Goal: Check status: Check status

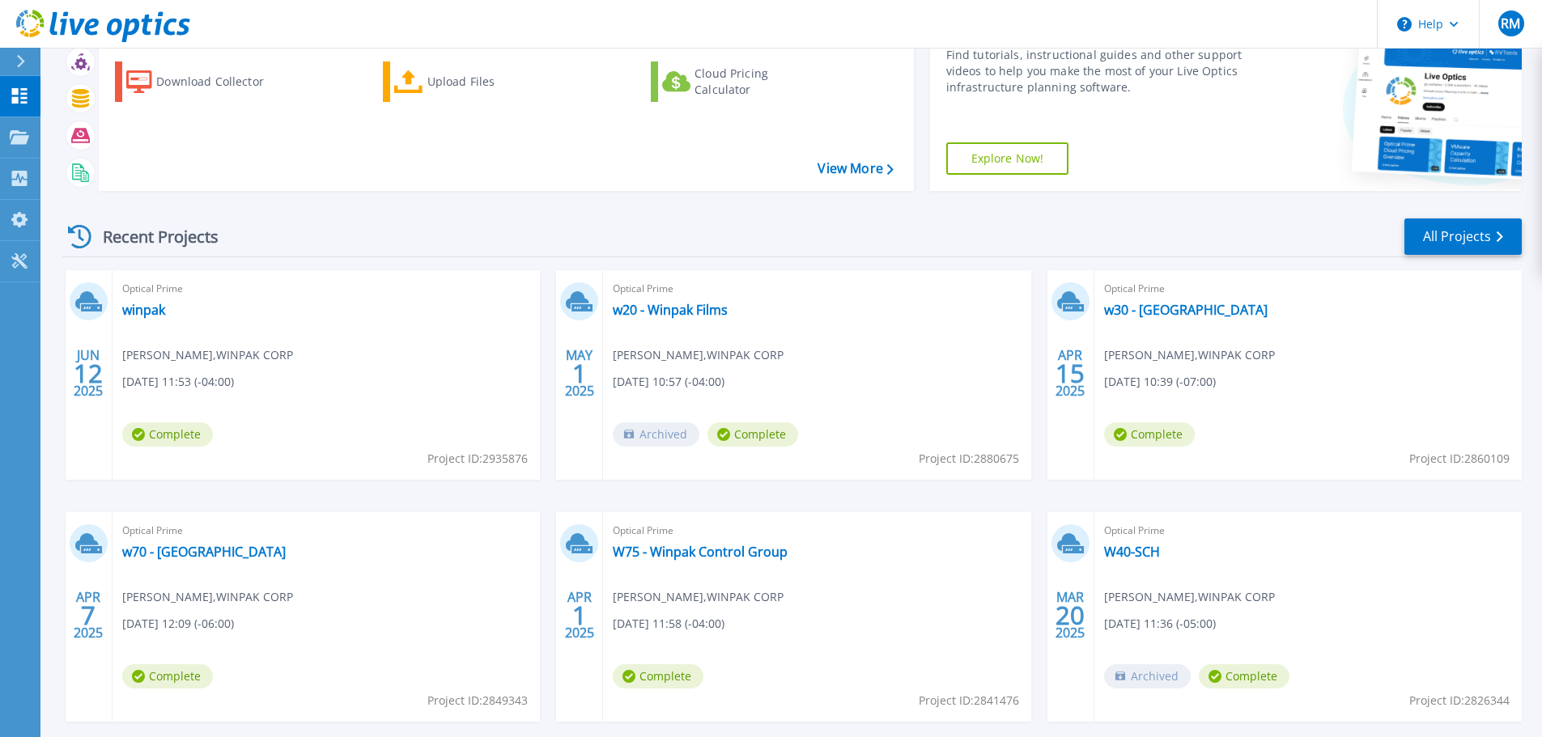
scroll to position [159, 0]
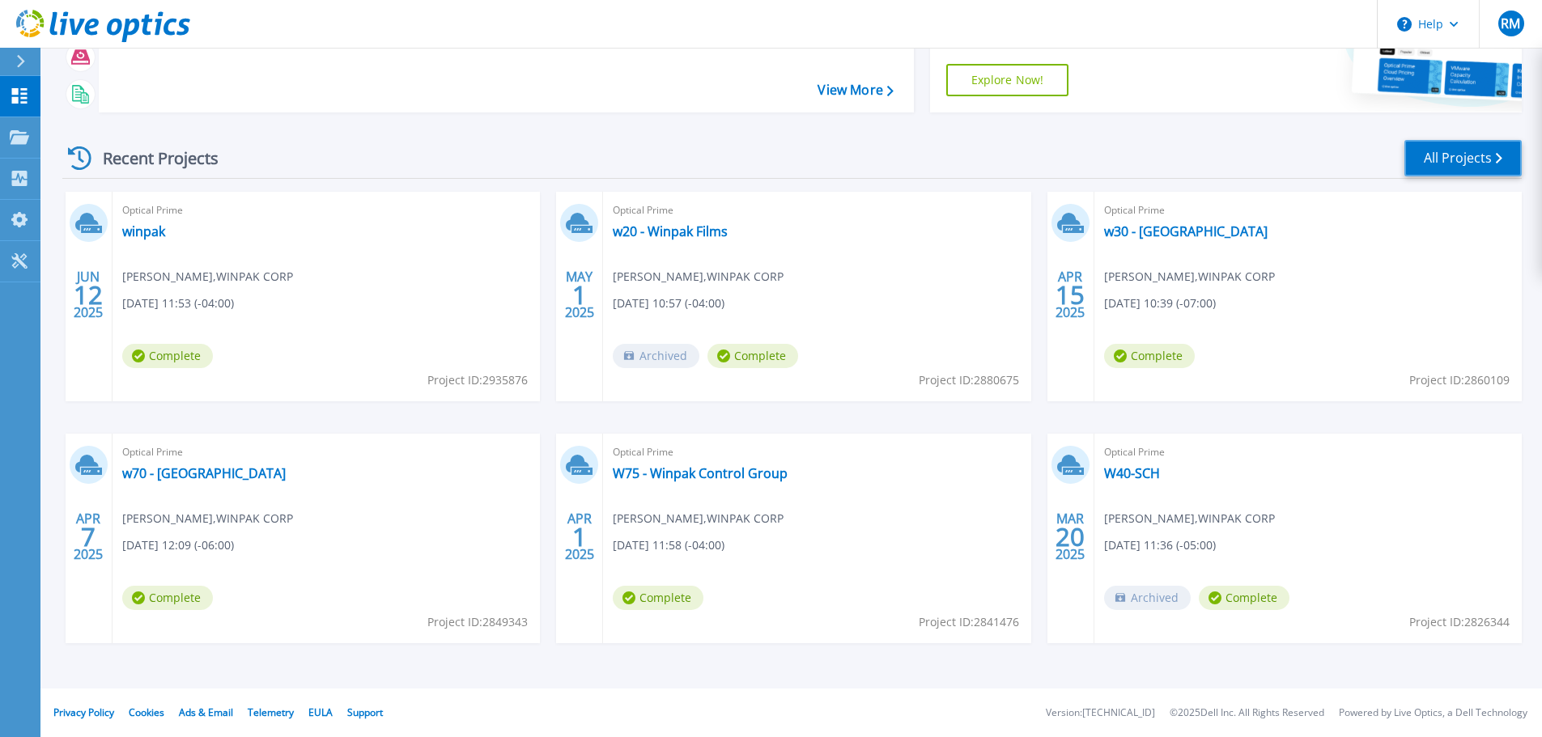
click at [1479, 151] on link "All Projects" at bounding box center [1462, 158] width 117 height 36
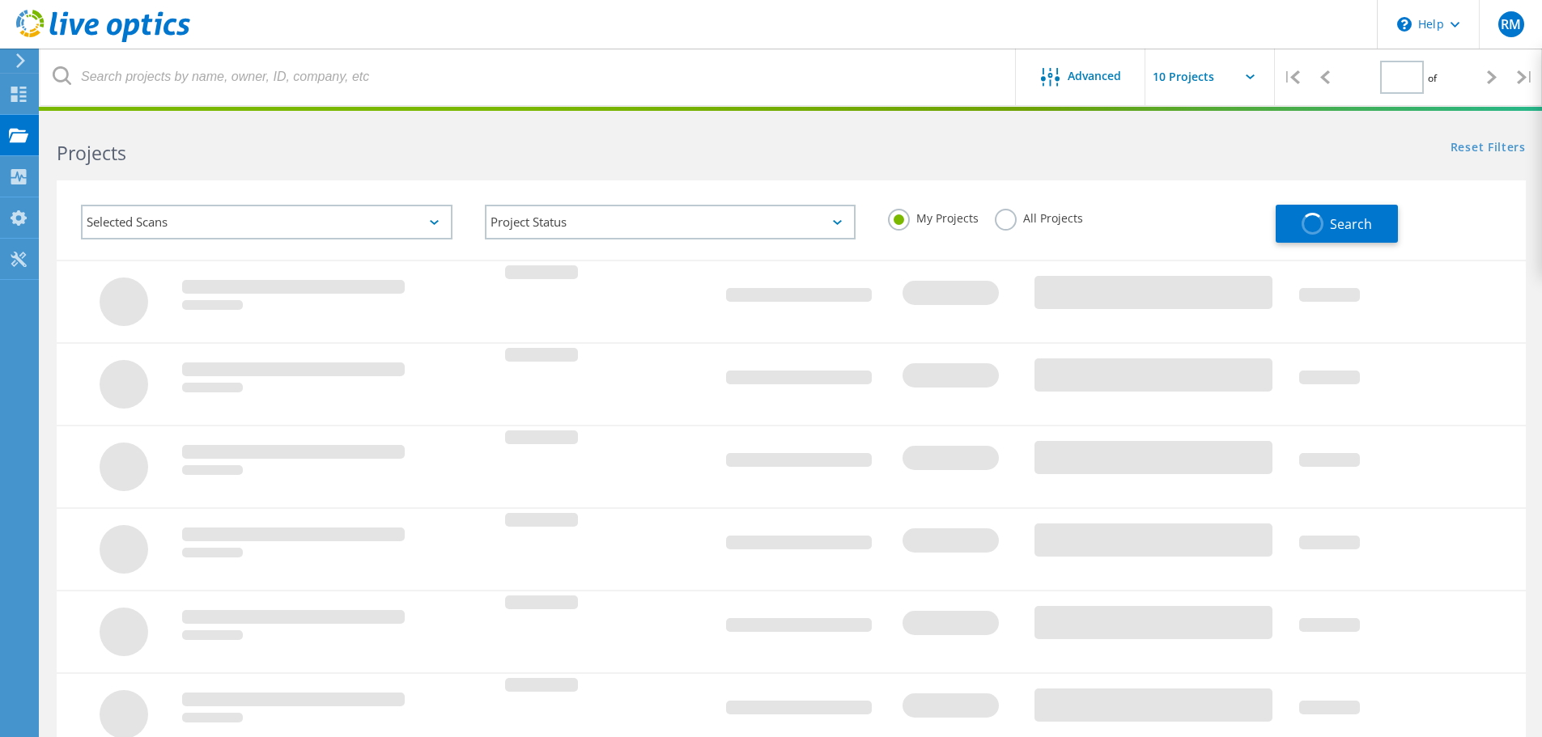
type input "1"
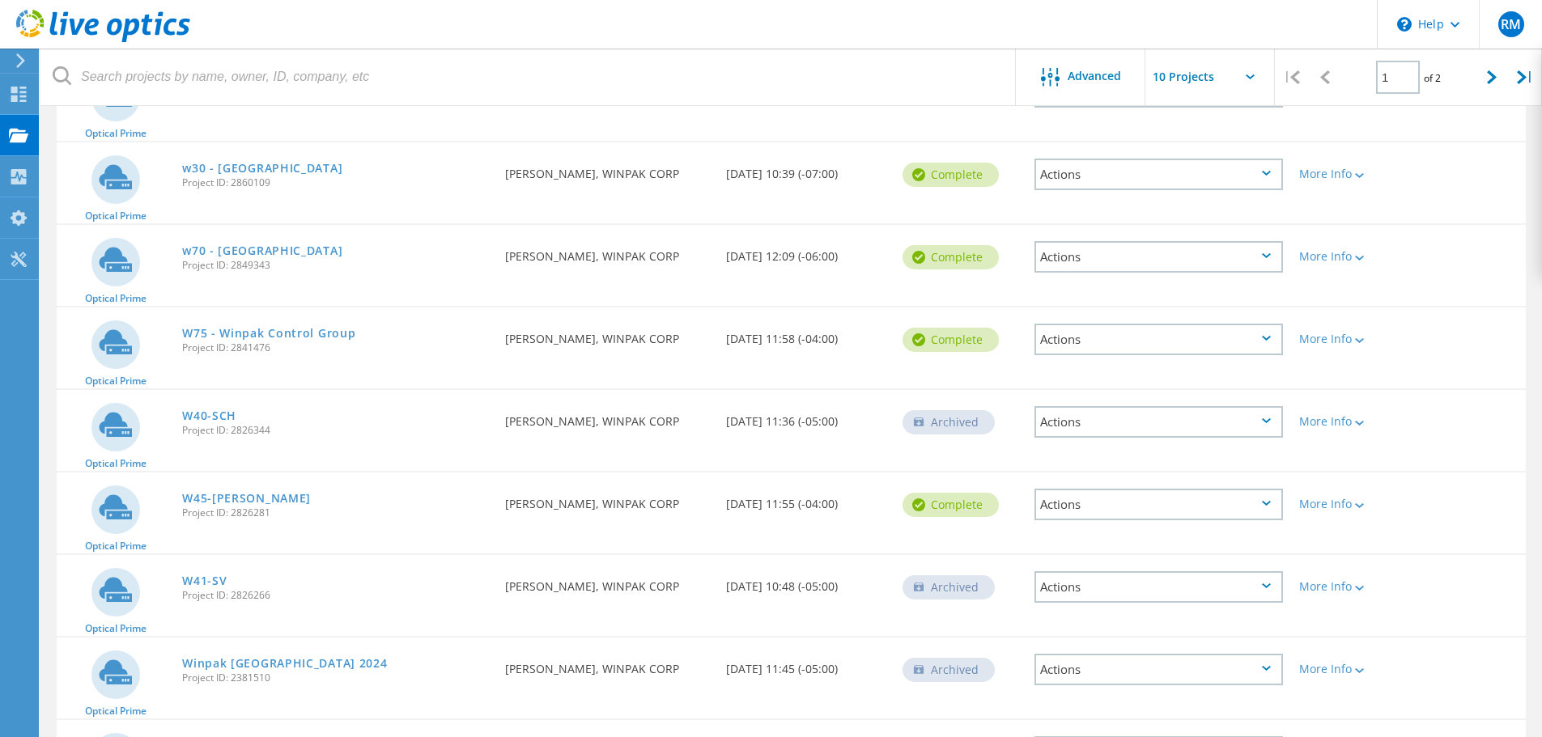
scroll to position [405, 0]
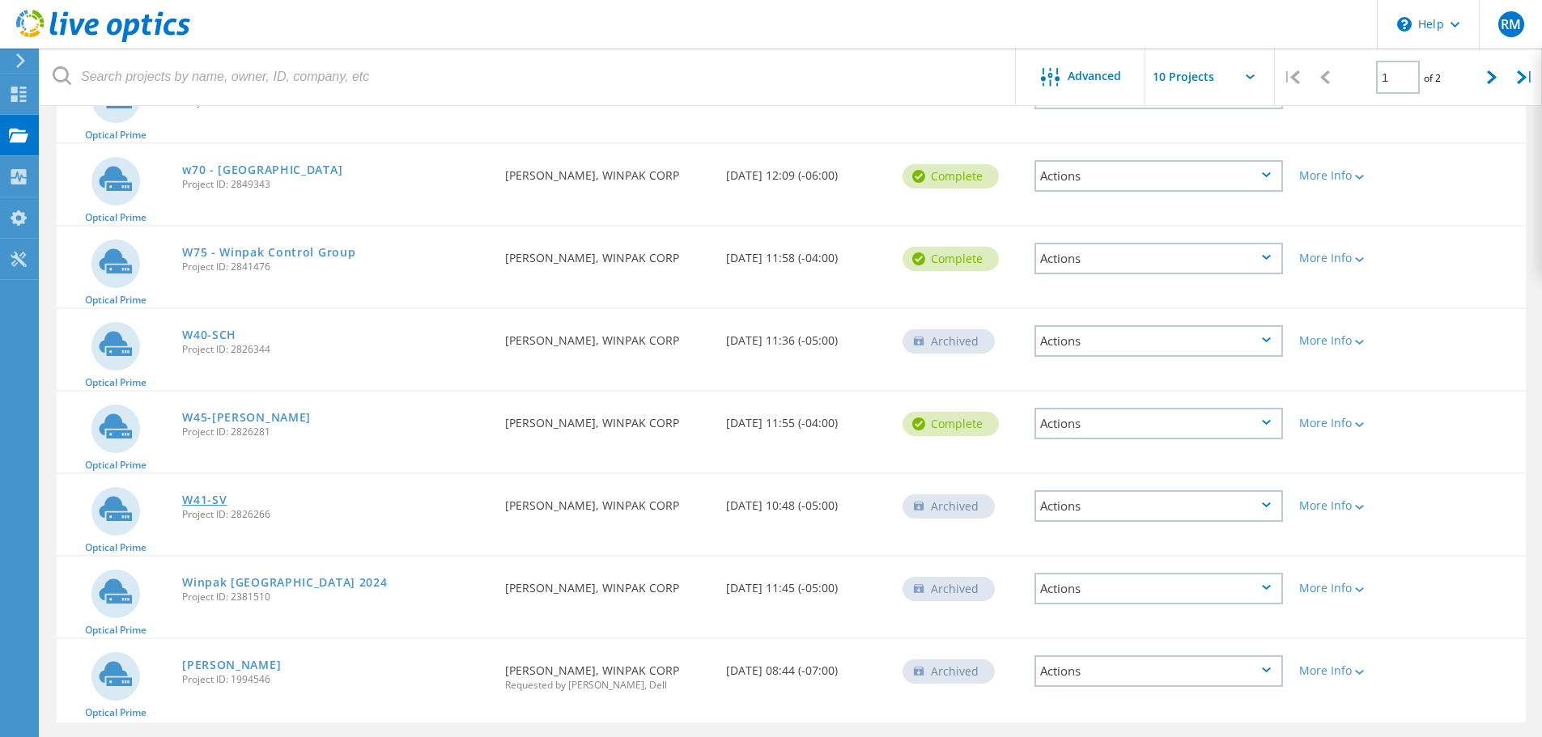
click at [203, 497] on link "W41-SV" at bounding box center [204, 500] width 45 height 11
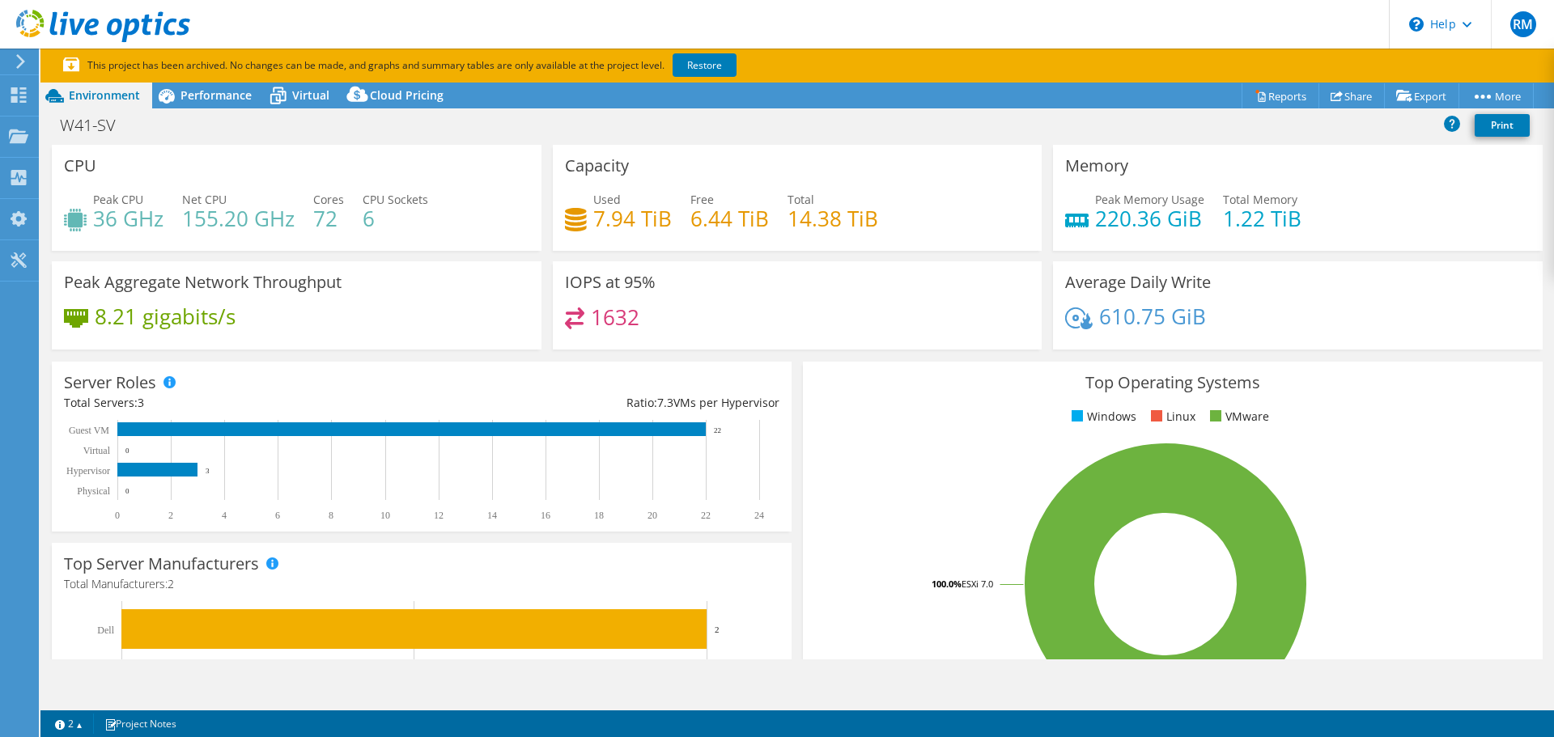
select select "USD"
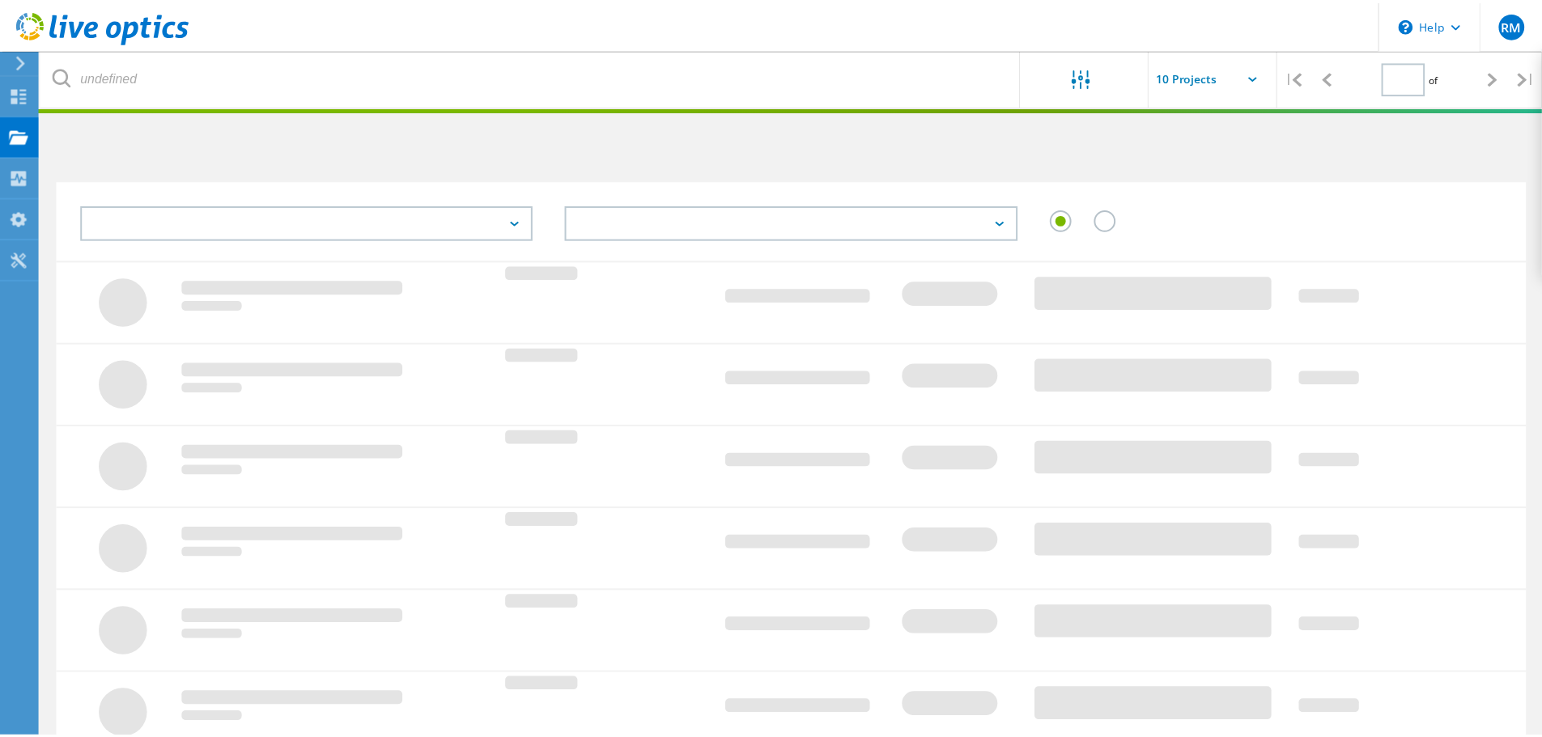
scroll to position [405, 0]
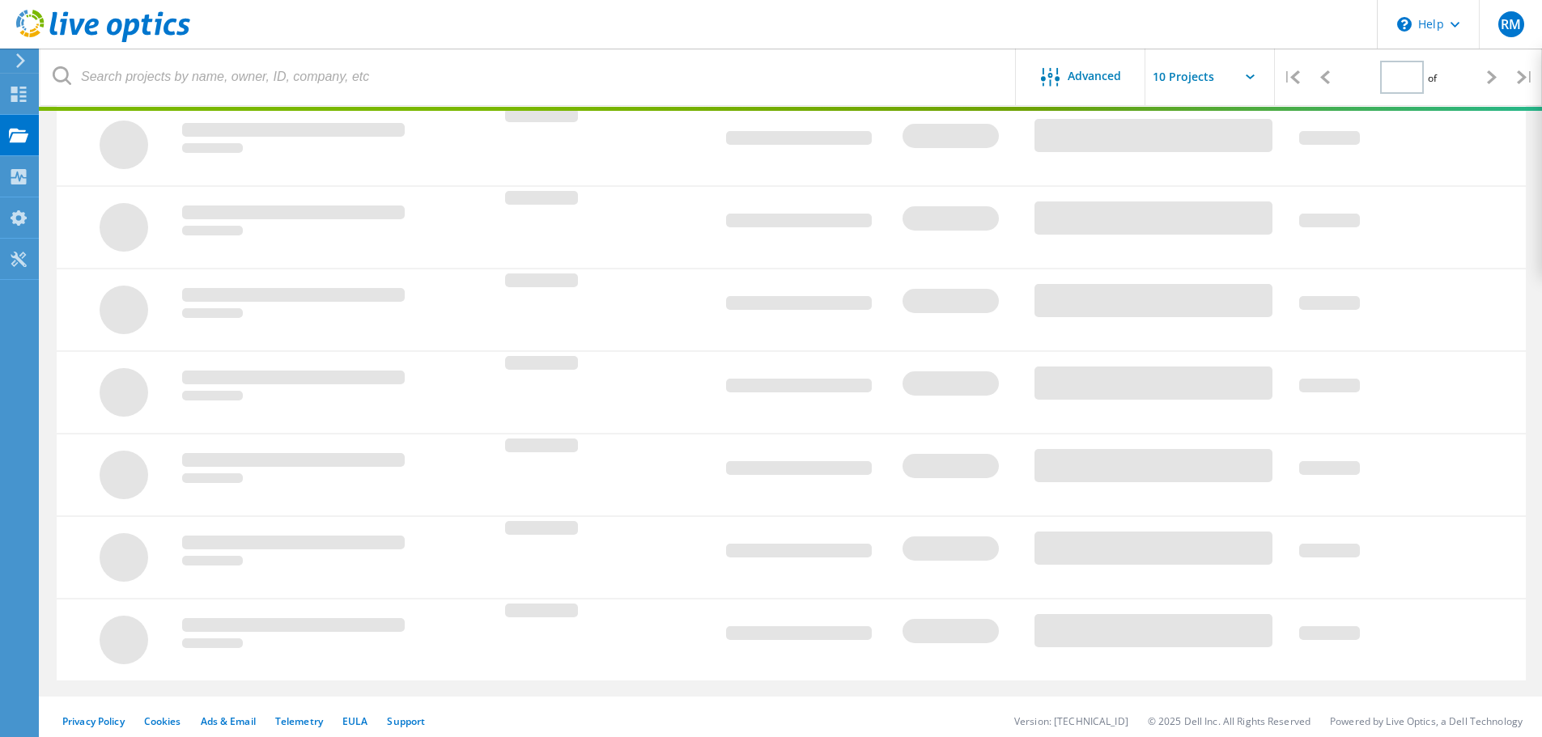
type input "1"
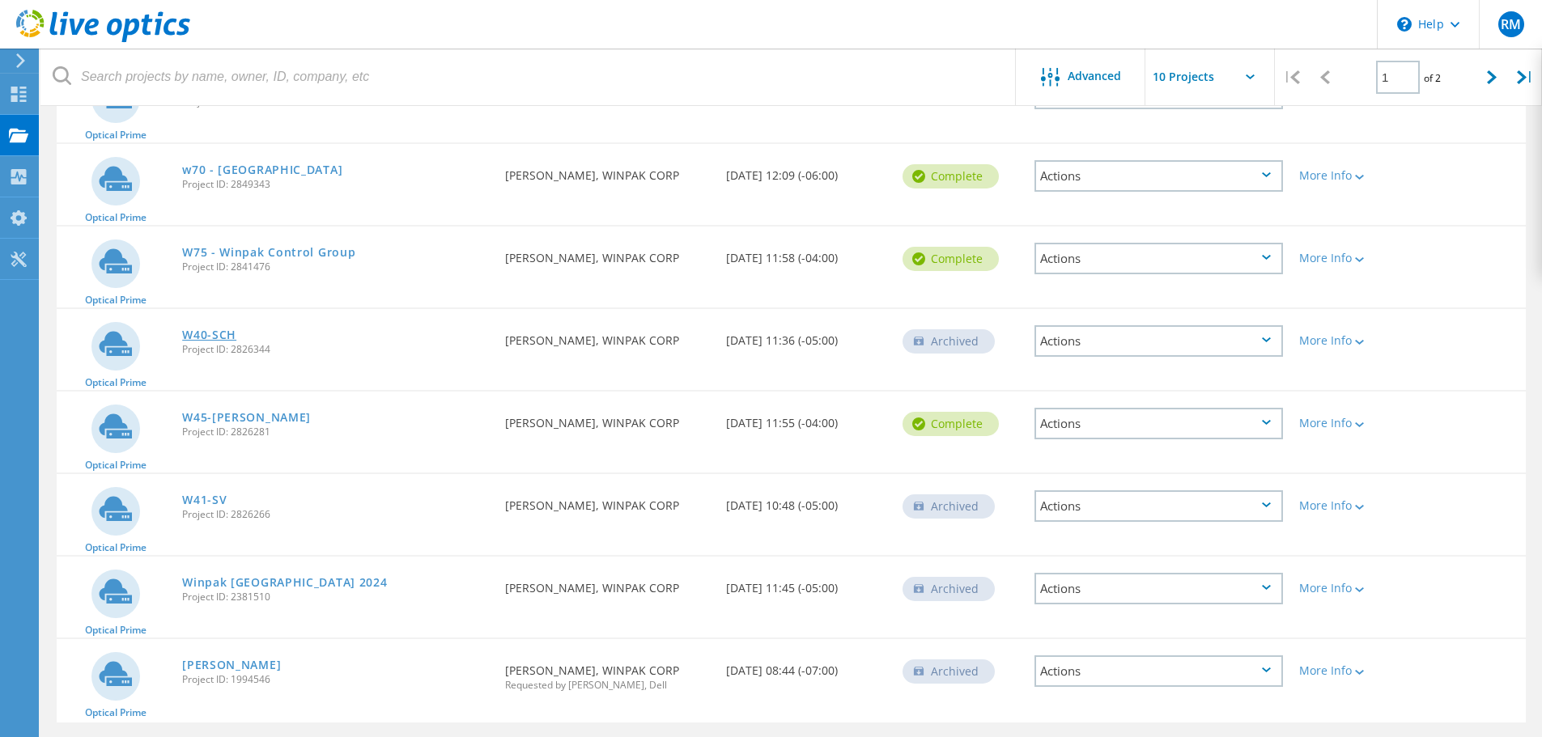
click at [216, 338] on link "W40-SCH" at bounding box center [209, 334] width 54 height 11
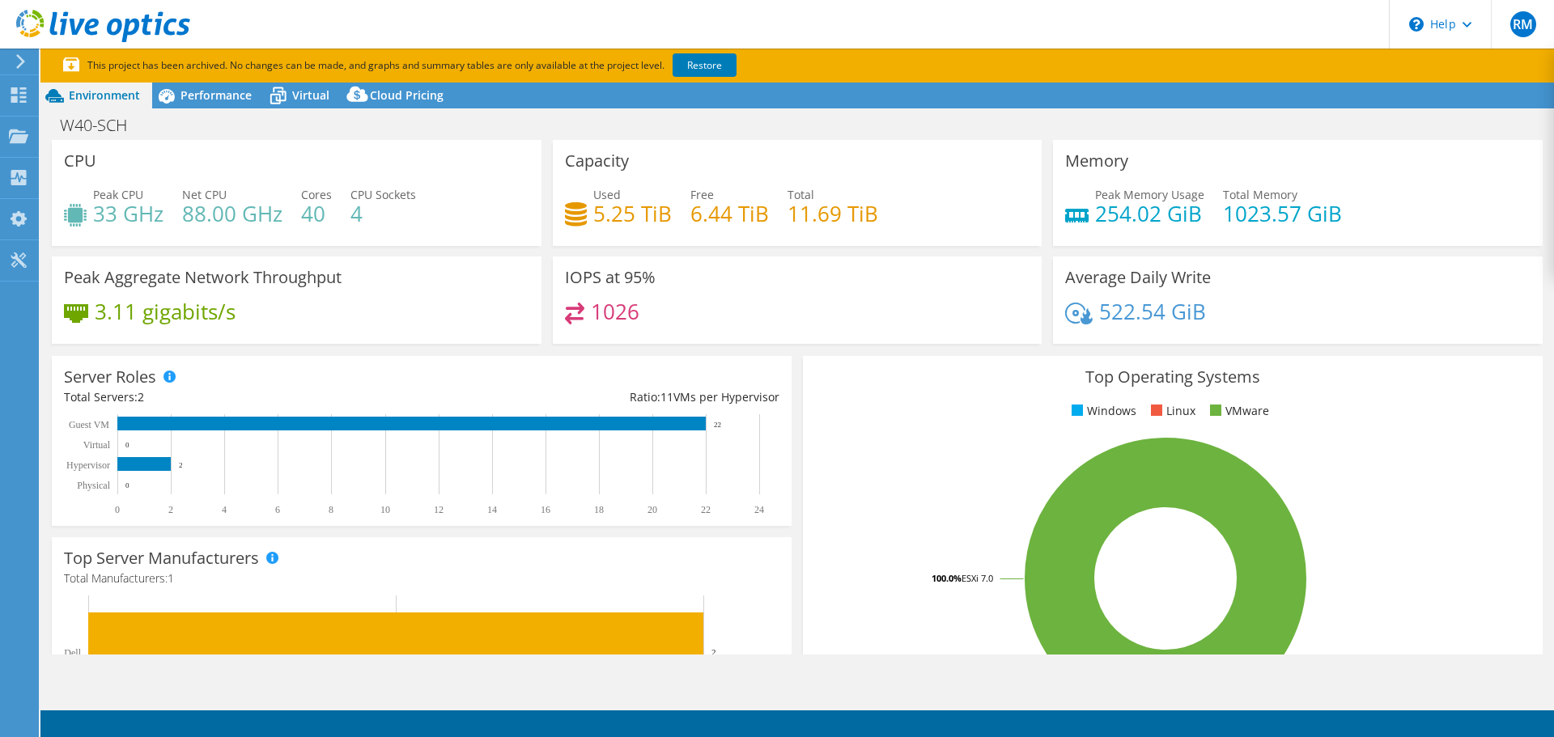
select select "USD"
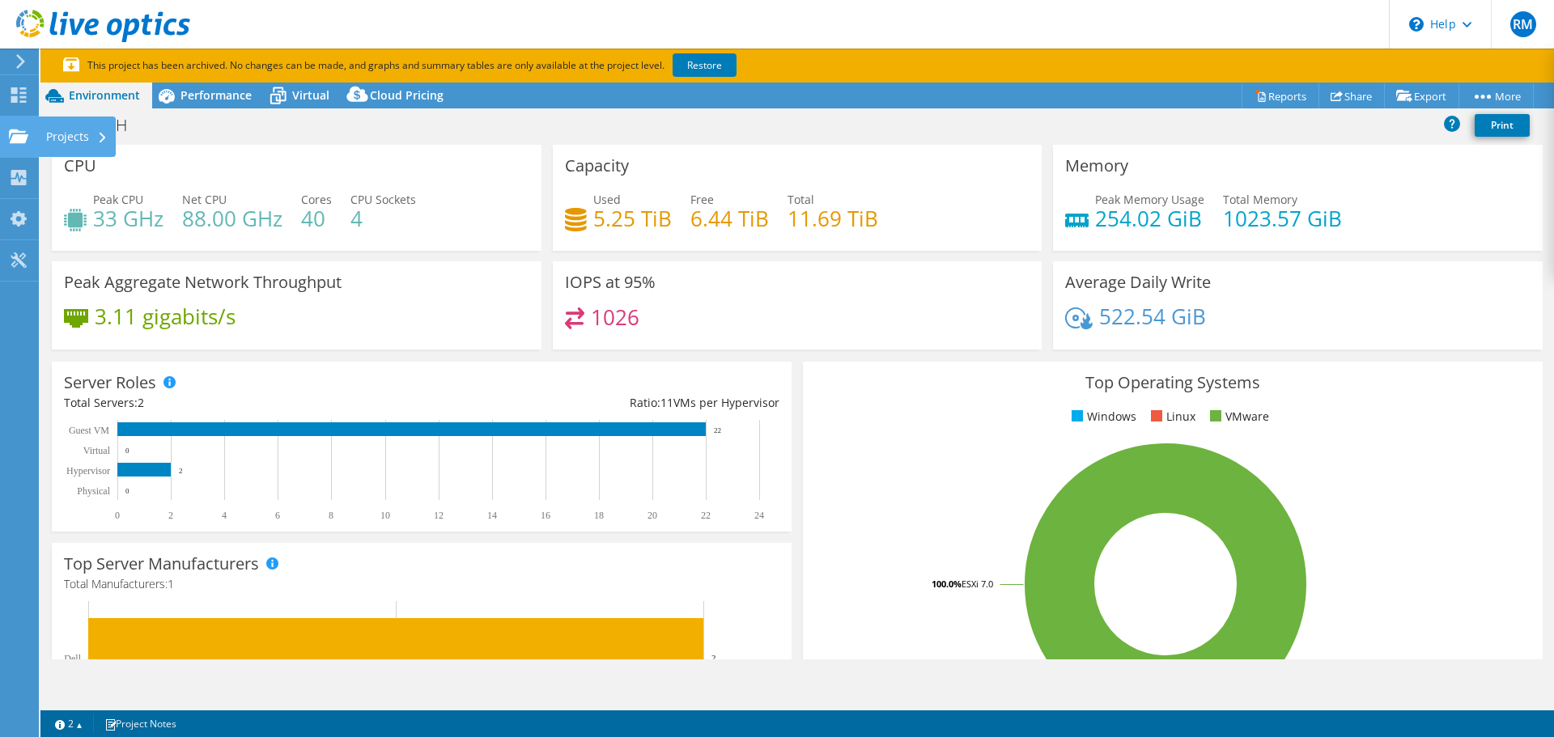
click at [56, 132] on div "Projects" at bounding box center [77, 137] width 78 height 40
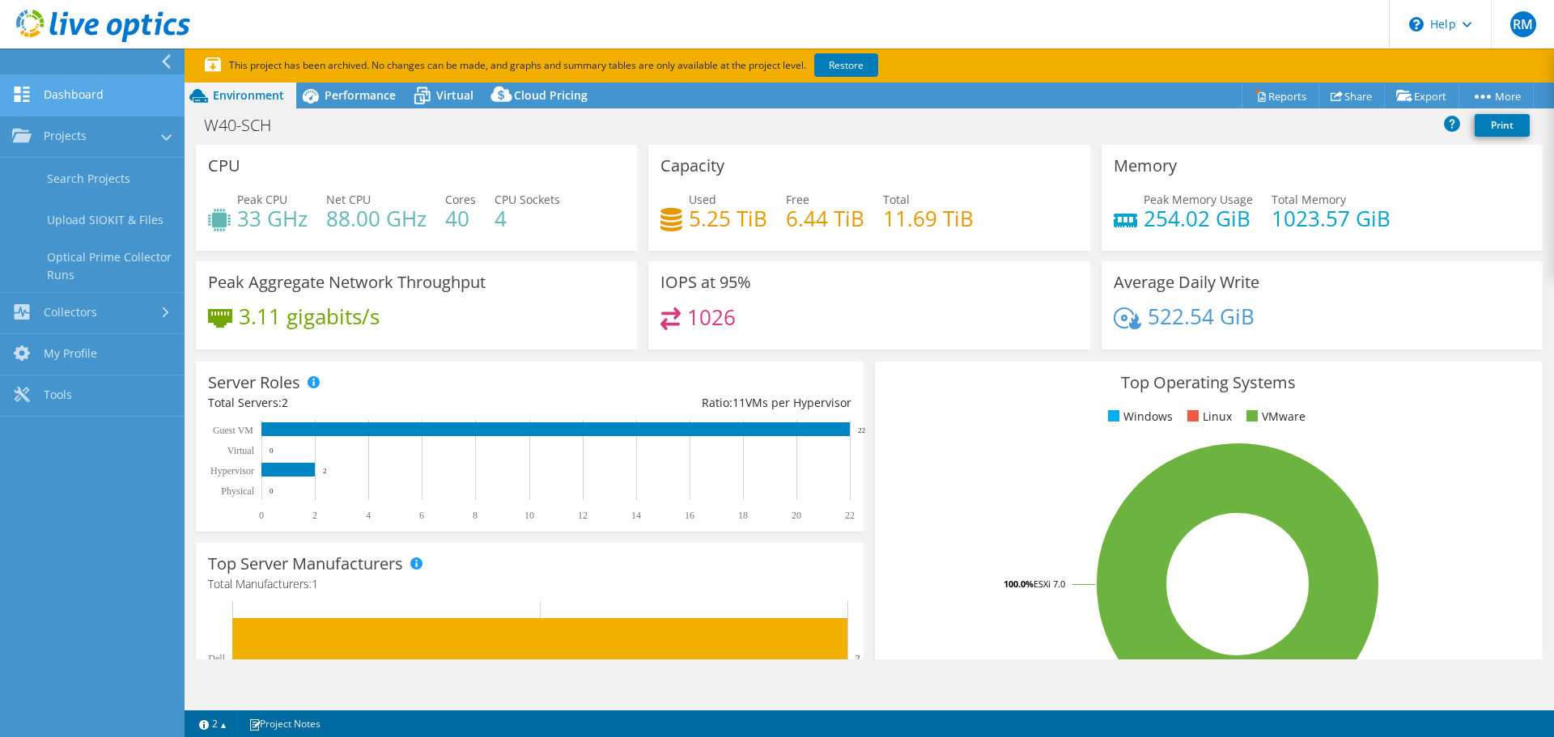
click at [92, 96] on link "Dashboard" at bounding box center [92, 95] width 185 height 41
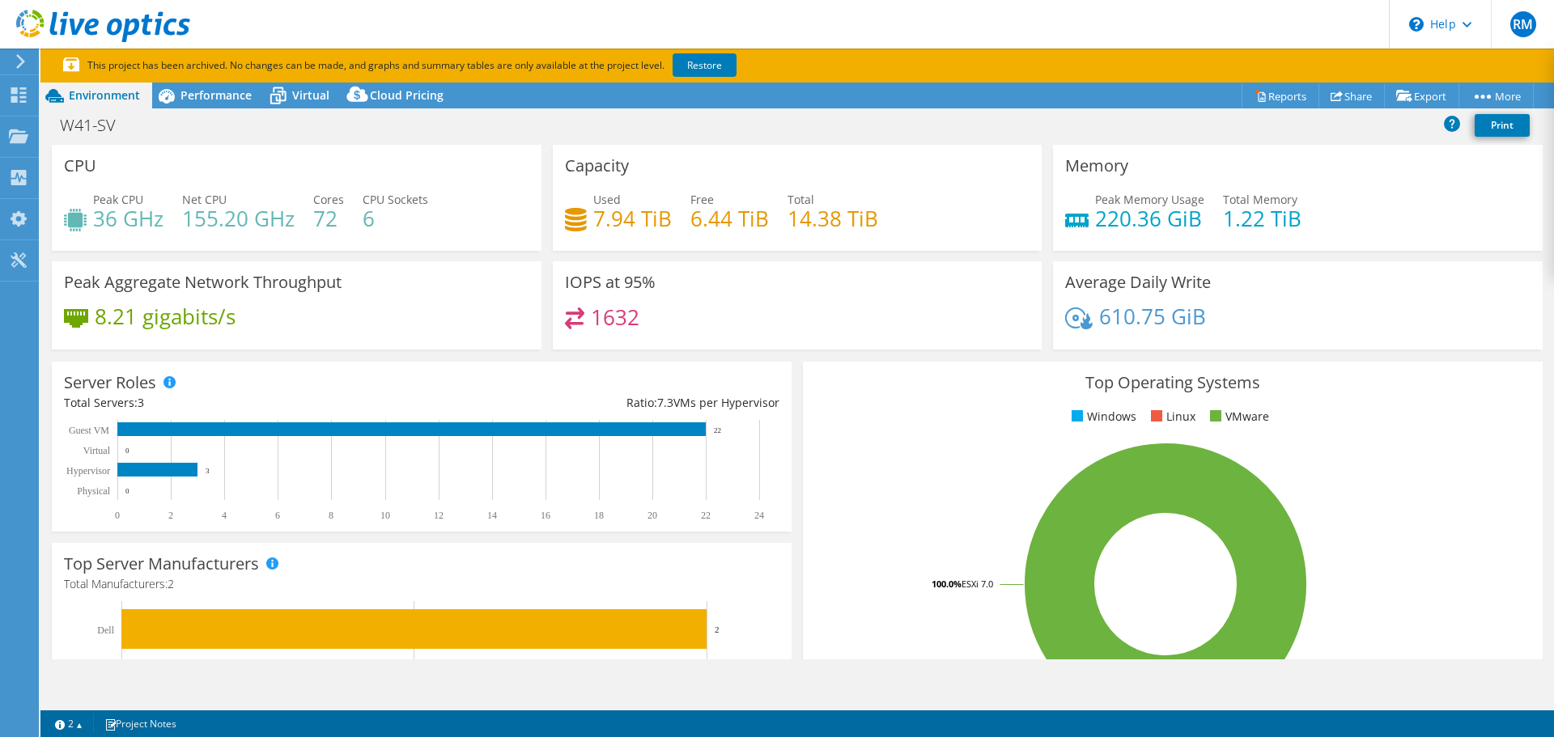
select select "USD"
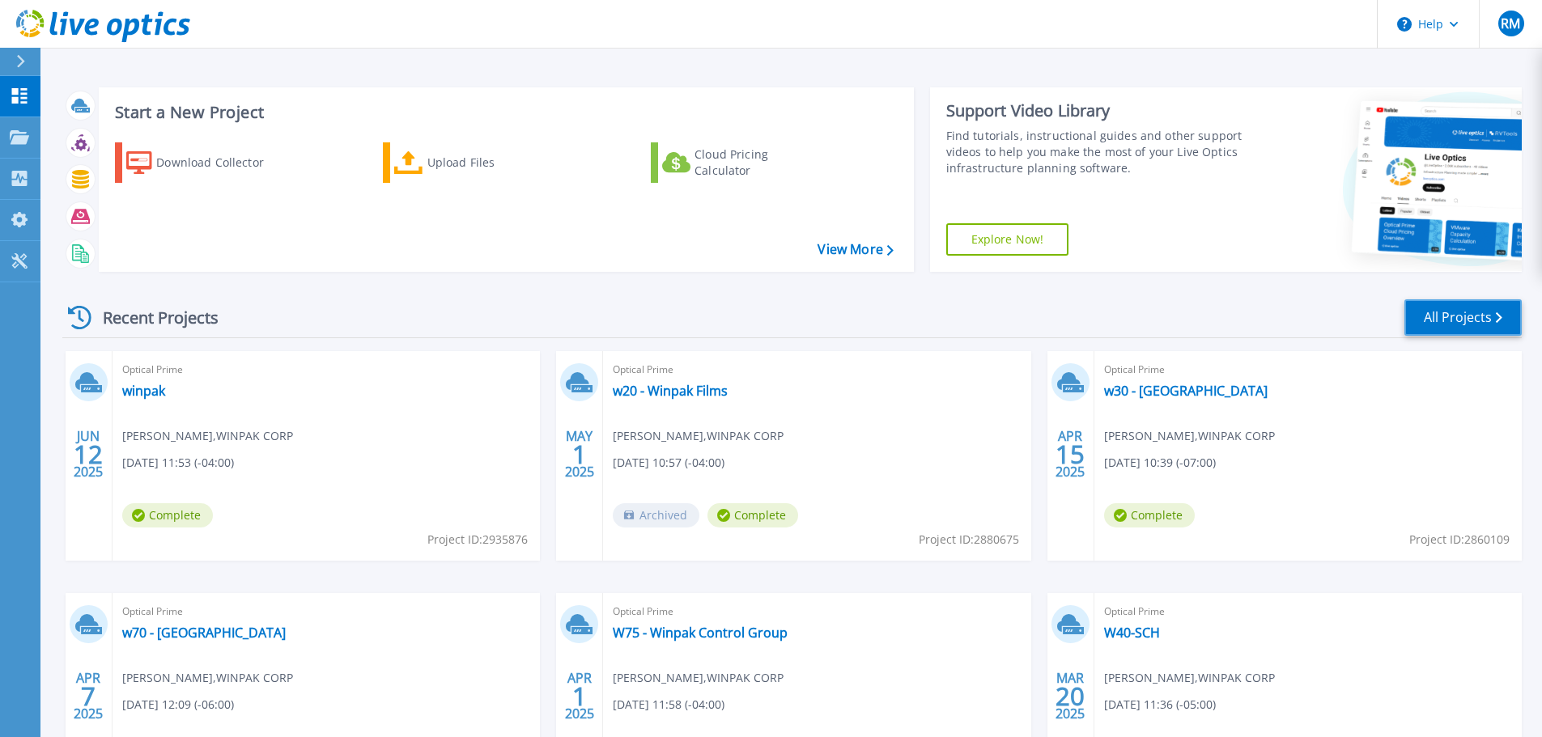
click at [1462, 332] on link "All Projects" at bounding box center [1462, 317] width 117 height 36
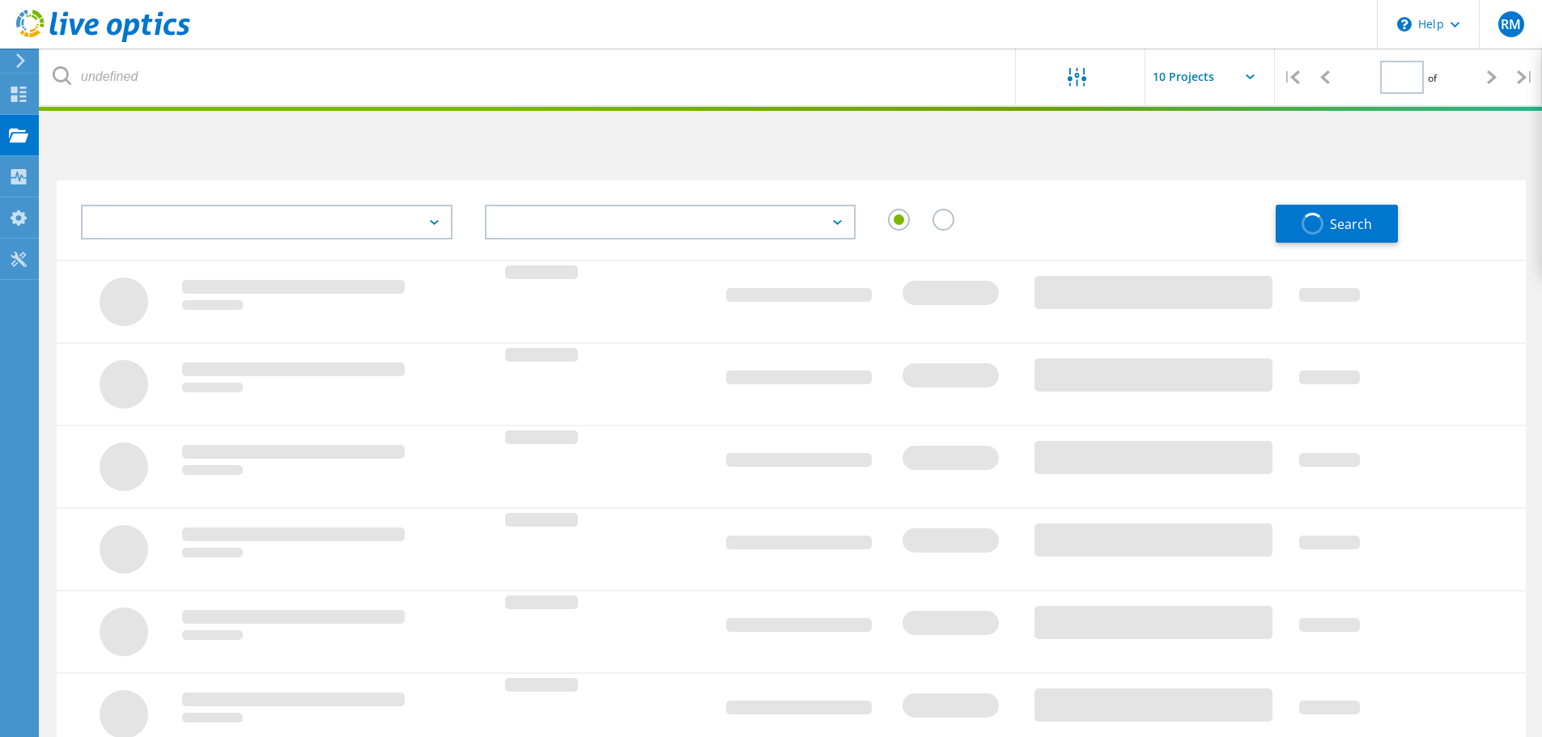
type input "1"
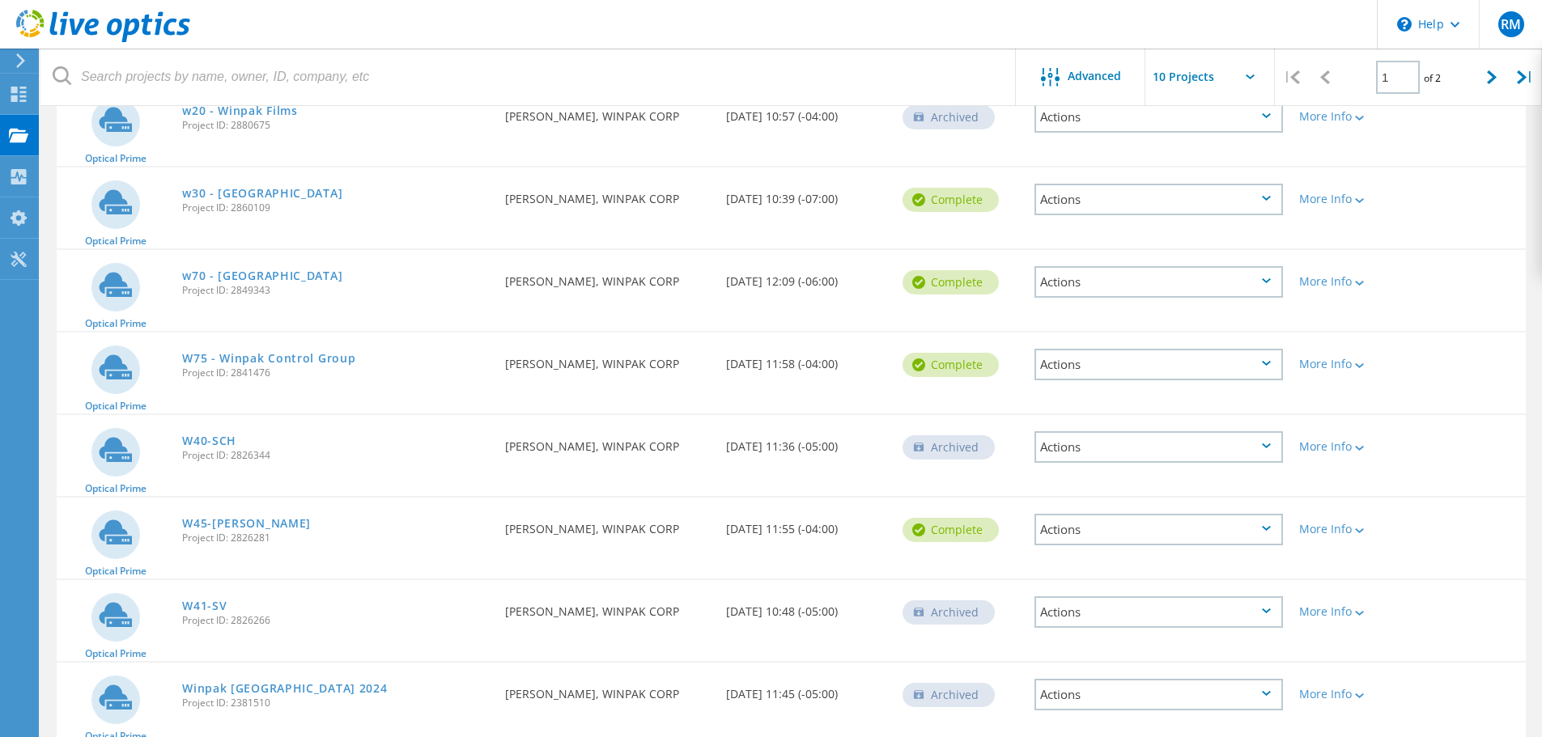
scroll to position [324, 0]
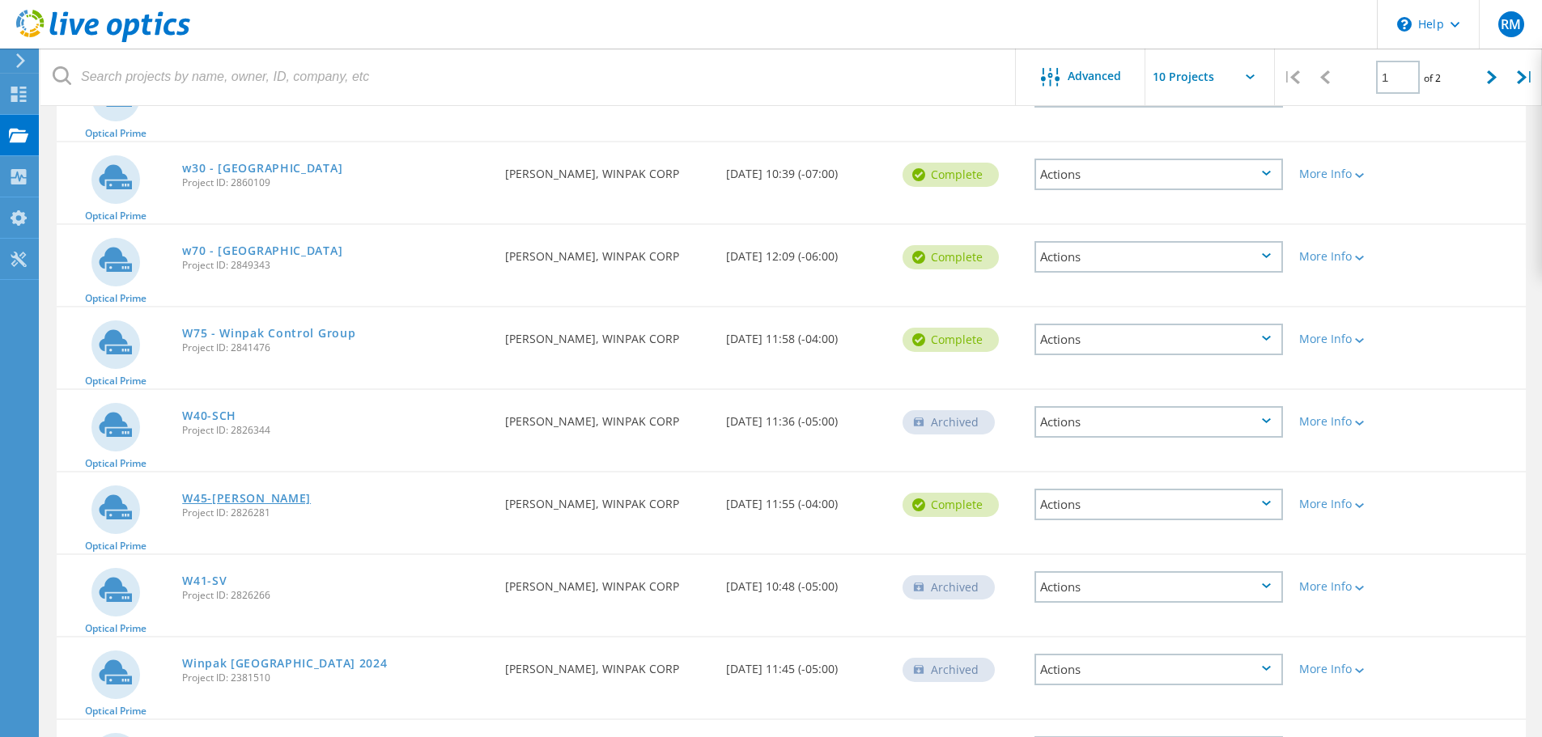
click at [213, 493] on link "W45-[PERSON_NAME]" at bounding box center [246, 498] width 129 height 11
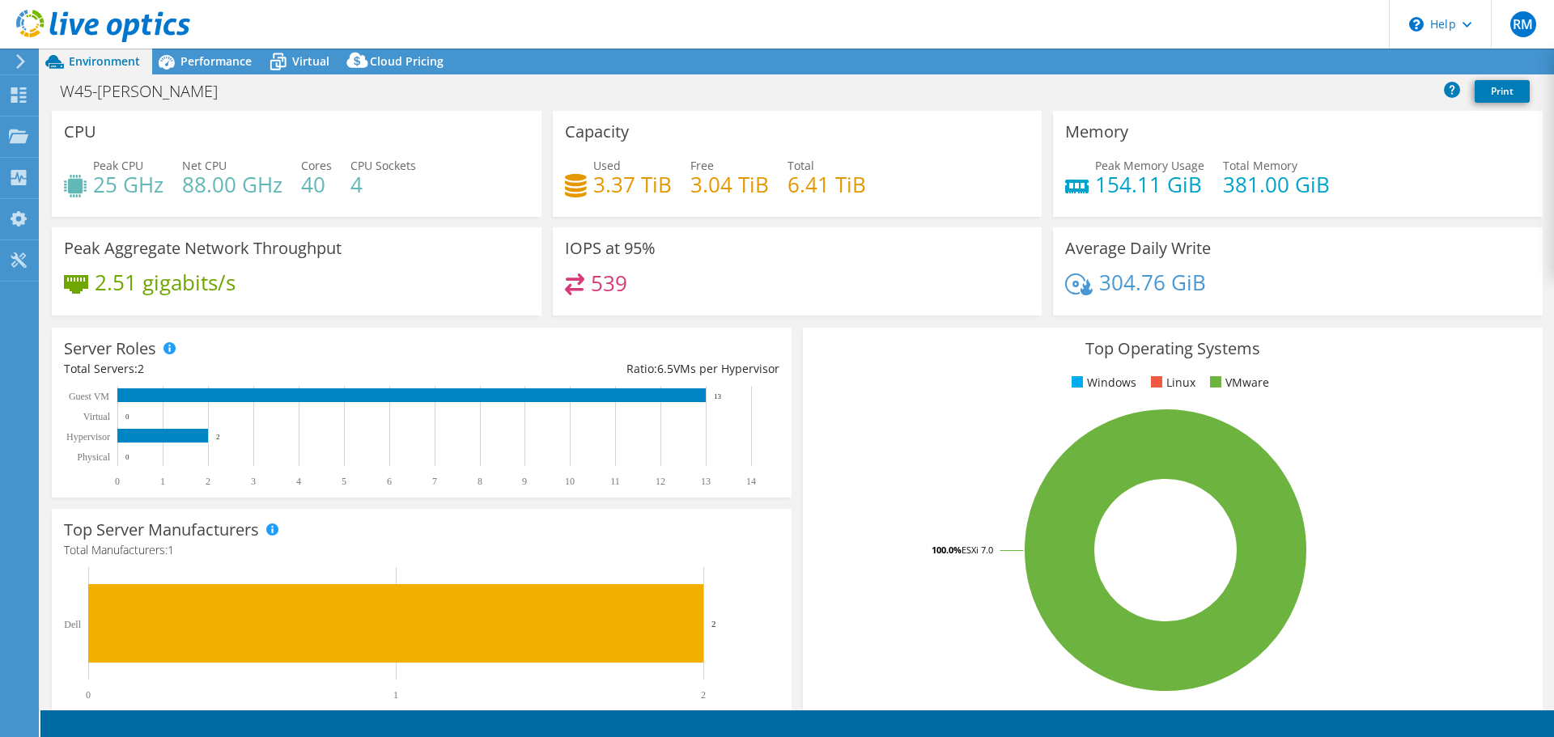
select select "USD"
